Goal: Task Accomplishment & Management: Use online tool/utility

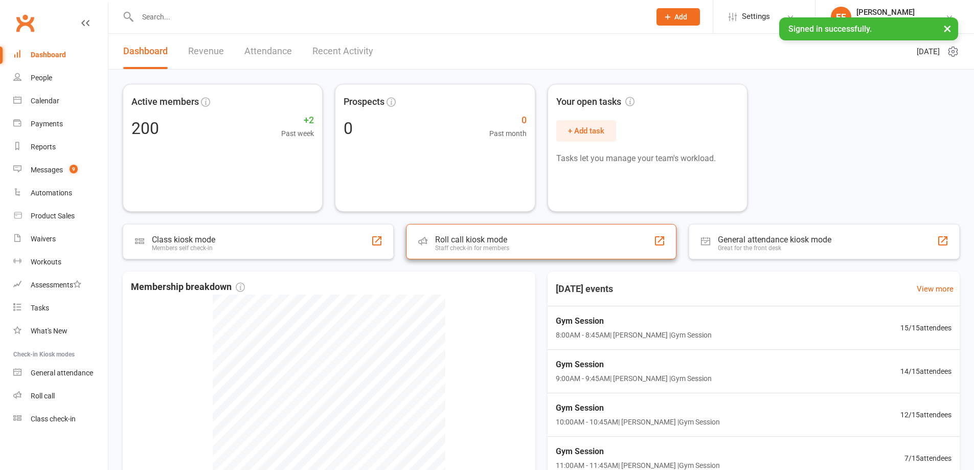
click at [556, 251] on div "Roll call kiosk mode Staff check-in for members" at bounding box center [541, 241] width 271 height 35
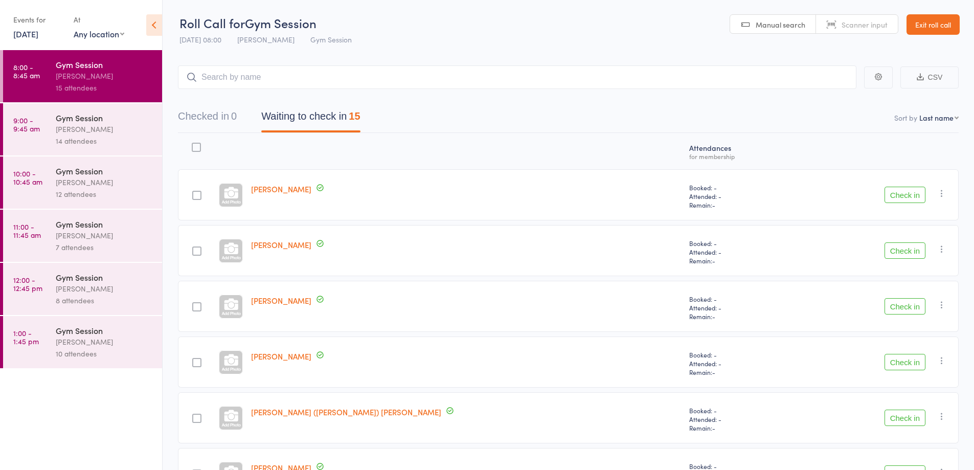
click at [907, 188] on button "Check in" at bounding box center [905, 195] width 41 height 16
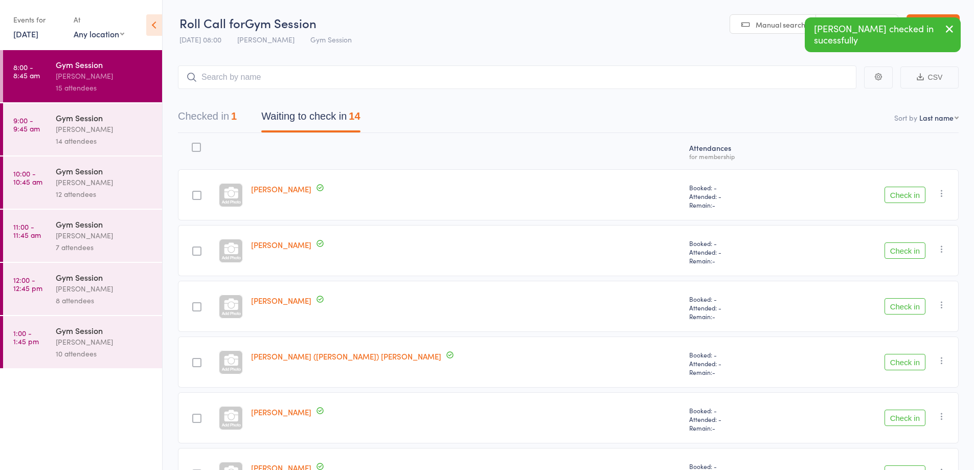
click at [908, 248] on button "Check in" at bounding box center [905, 250] width 41 height 16
click at [907, 252] on button "Check in" at bounding box center [905, 250] width 41 height 16
click at [903, 252] on button "Check in" at bounding box center [905, 250] width 41 height 16
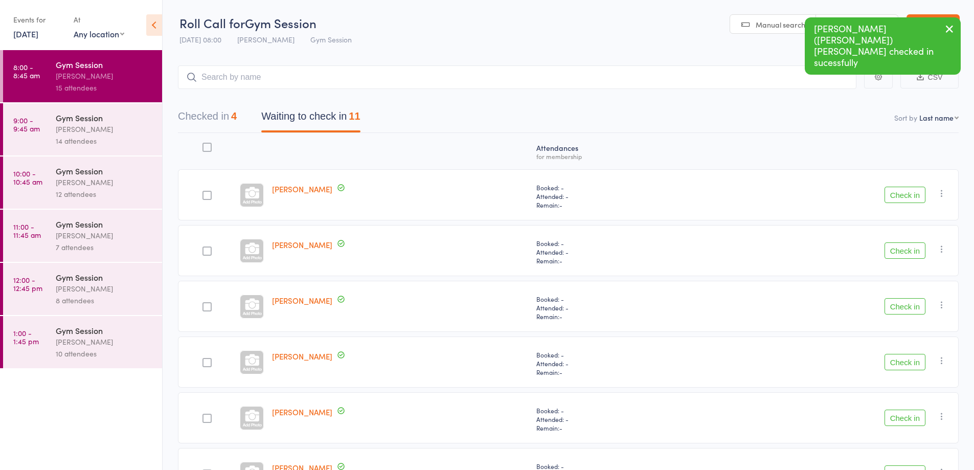
click at [903, 250] on button "Check in" at bounding box center [905, 250] width 41 height 16
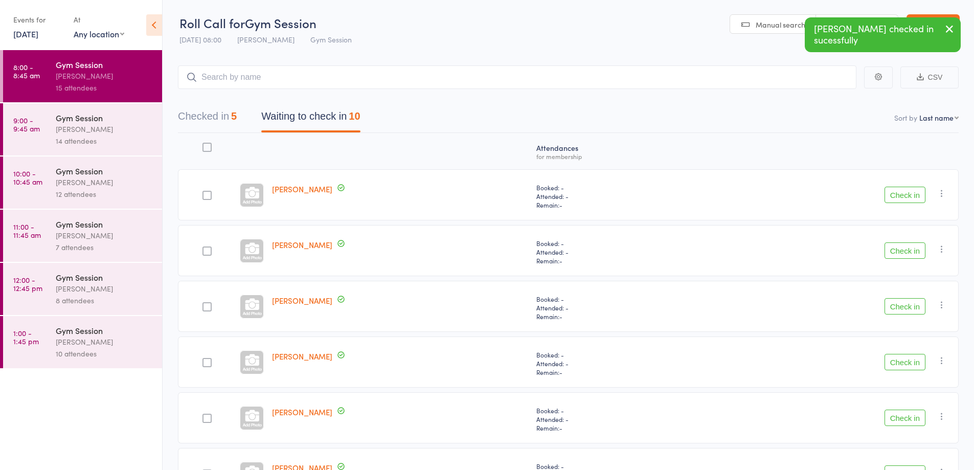
click at [904, 305] on button "Check in" at bounding box center [905, 306] width 41 height 16
click at [903, 303] on button "Check in" at bounding box center [905, 306] width 41 height 16
click at [901, 305] on button "Check in" at bounding box center [905, 306] width 41 height 16
click at [903, 302] on button "Check in" at bounding box center [905, 306] width 41 height 16
click at [911, 360] on button "Check in" at bounding box center [905, 362] width 41 height 16
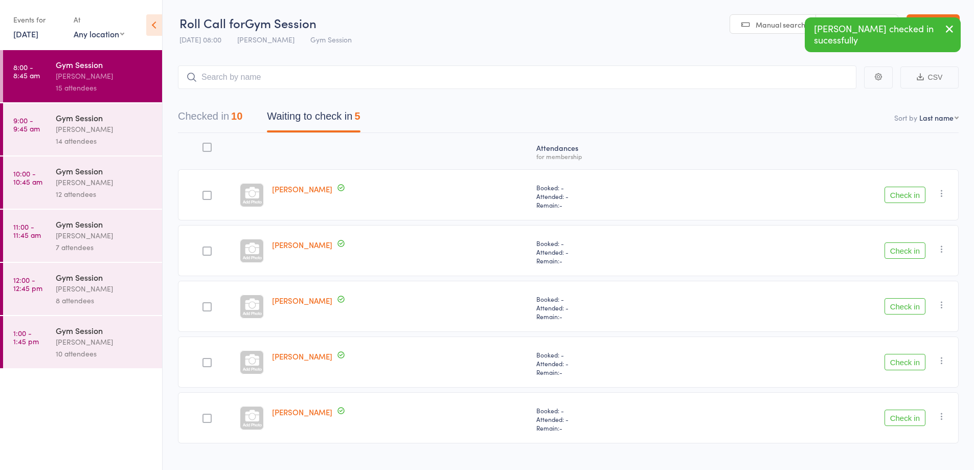
click at [908, 362] on button "Check in" at bounding box center [905, 362] width 41 height 16
click at [909, 362] on button "Check in" at bounding box center [905, 362] width 41 height 16
click at [912, 198] on button "Check in" at bounding box center [905, 195] width 41 height 16
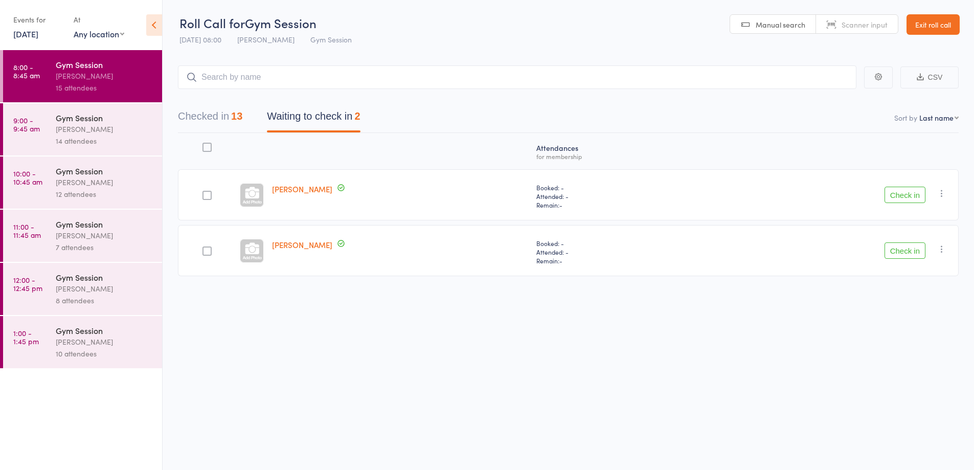
click at [902, 199] on button "Check in" at bounding box center [905, 195] width 41 height 16
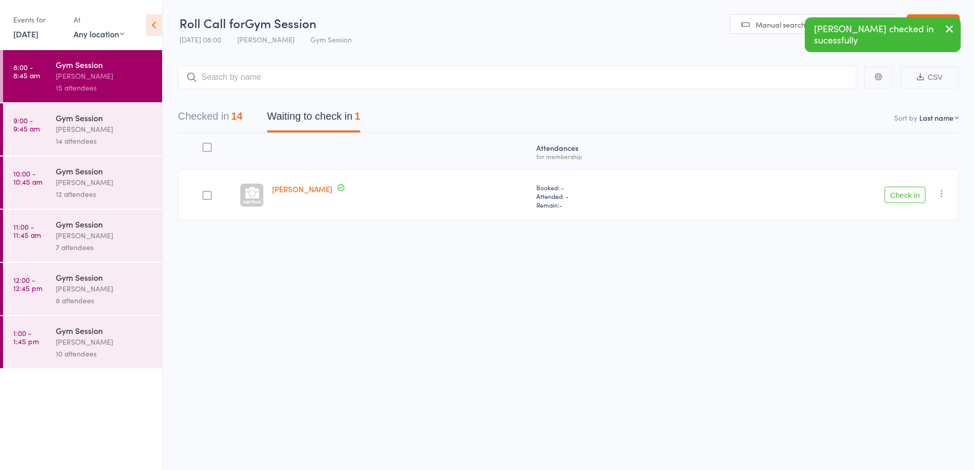
click at [905, 192] on button "Check in" at bounding box center [905, 195] width 41 height 16
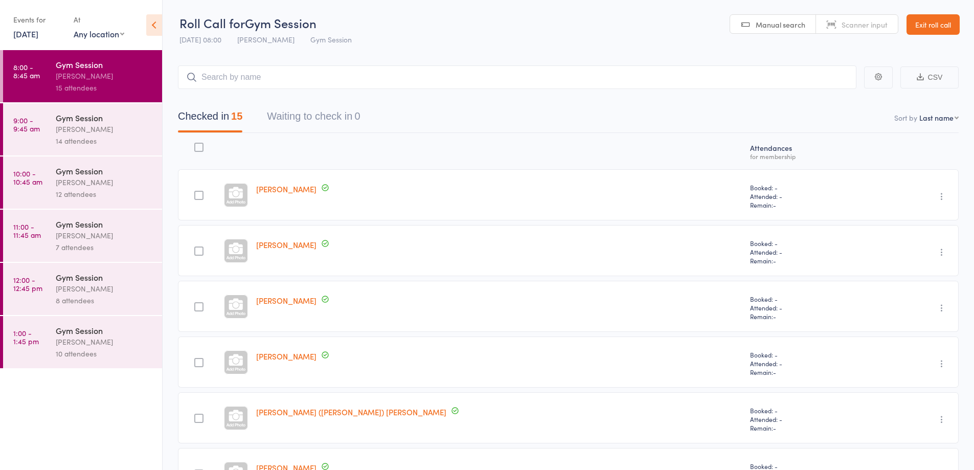
click at [86, 133] on div "[PERSON_NAME]" at bounding box center [105, 129] width 98 height 12
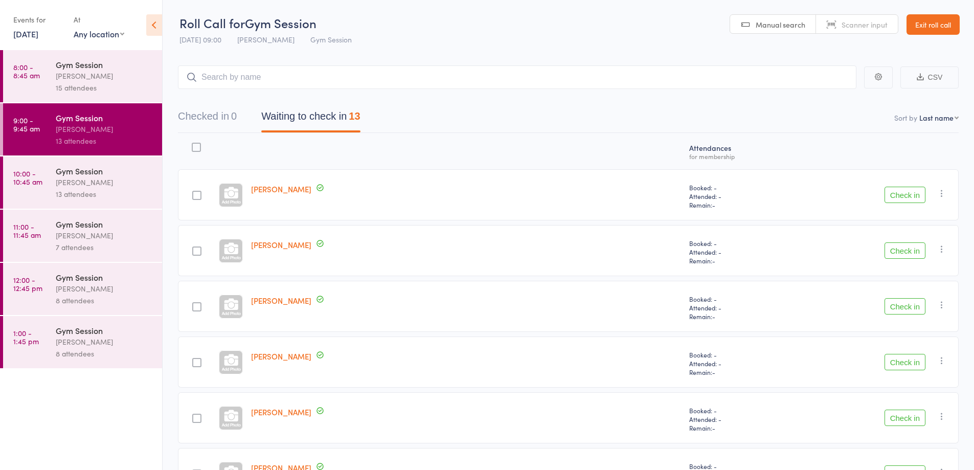
click at [805, 404] on div "Check in Check in Send message Add Note Add Task Add Flag Remove [PERSON_NAME] …" at bounding box center [878, 417] width 162 height 51
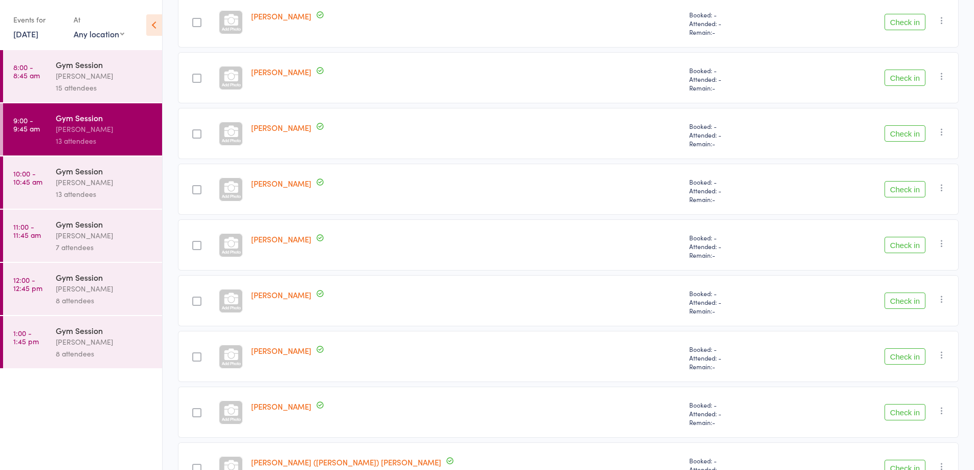
scroll to position [256, 0]
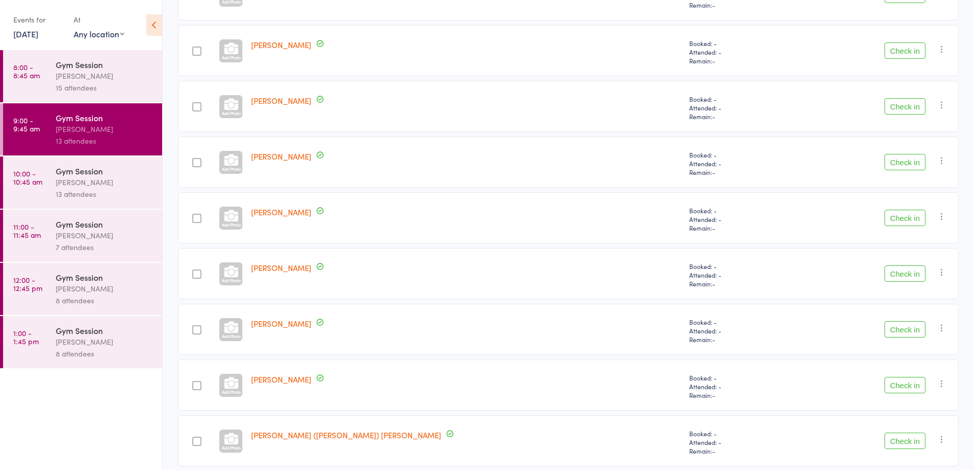
click at [904, 383] on button "Check in" at bounding box center [905, 385] width 41 height 16
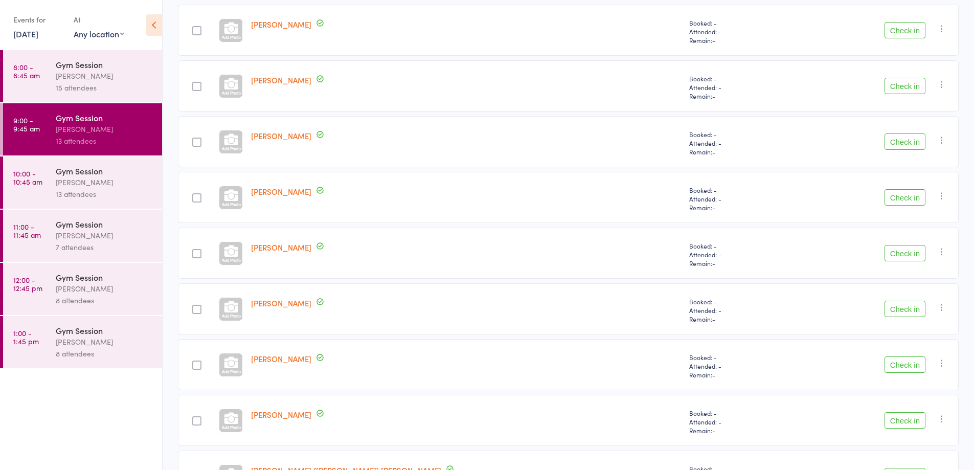
scroll to position [166, 0]
click at [906, 138] on button "Check in" at bounding box center [905, 140] width 41 height 16
click at [903, 141] on button "Check in" at bounding box center [905, 140] width 41 height 16
click at [913, 85] on button "Check in" at bounding box center [905, 85] width 41 height 16
